Goal: Transaction & Acquisition: Purchase product/service

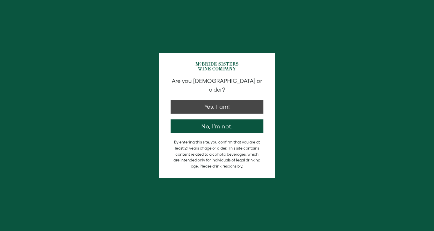
click at [221, 100] on button "Yes, I am!" at bounding box center [217, 107] width 93 height 14
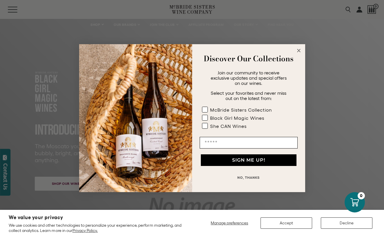
click at [299, 51] on circle "Close dialog" at bounding box center [299, 50] width 7 height 7
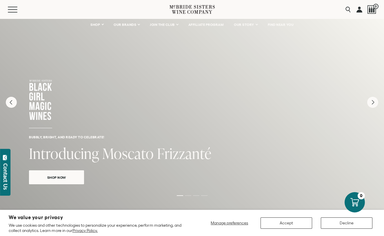
click at [279, 217] on button "Accept" at bounding box center [287, 222] width 52 height 11
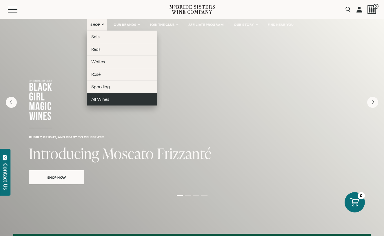
click at [107, 100] on span "All Wines" at bounding box center [100, 99] width 18 height 5
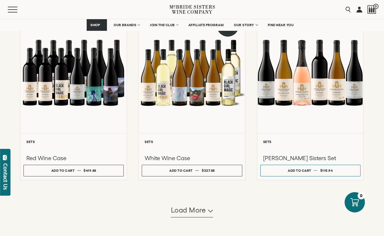
scroll to position [468, 0]
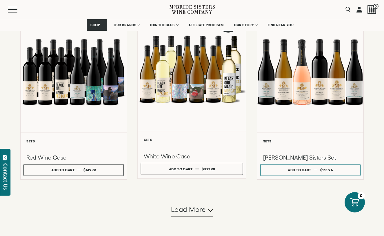
click at [197, 150] on div at bounding box center [192, 146] width 97 height 7
